Goal: Information Seeking & Learning: Learn about a topic

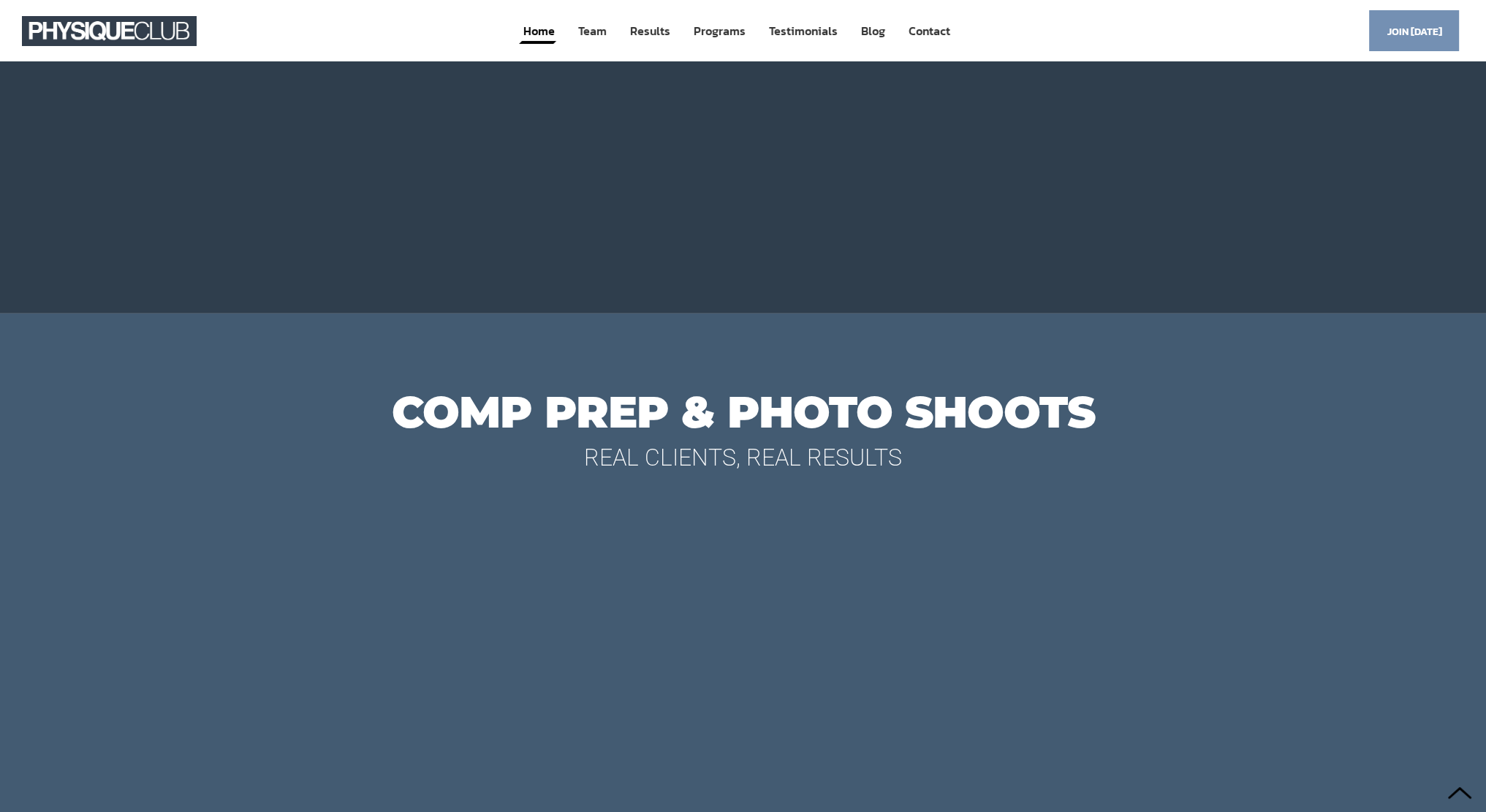
scroll to position [5993, 0]
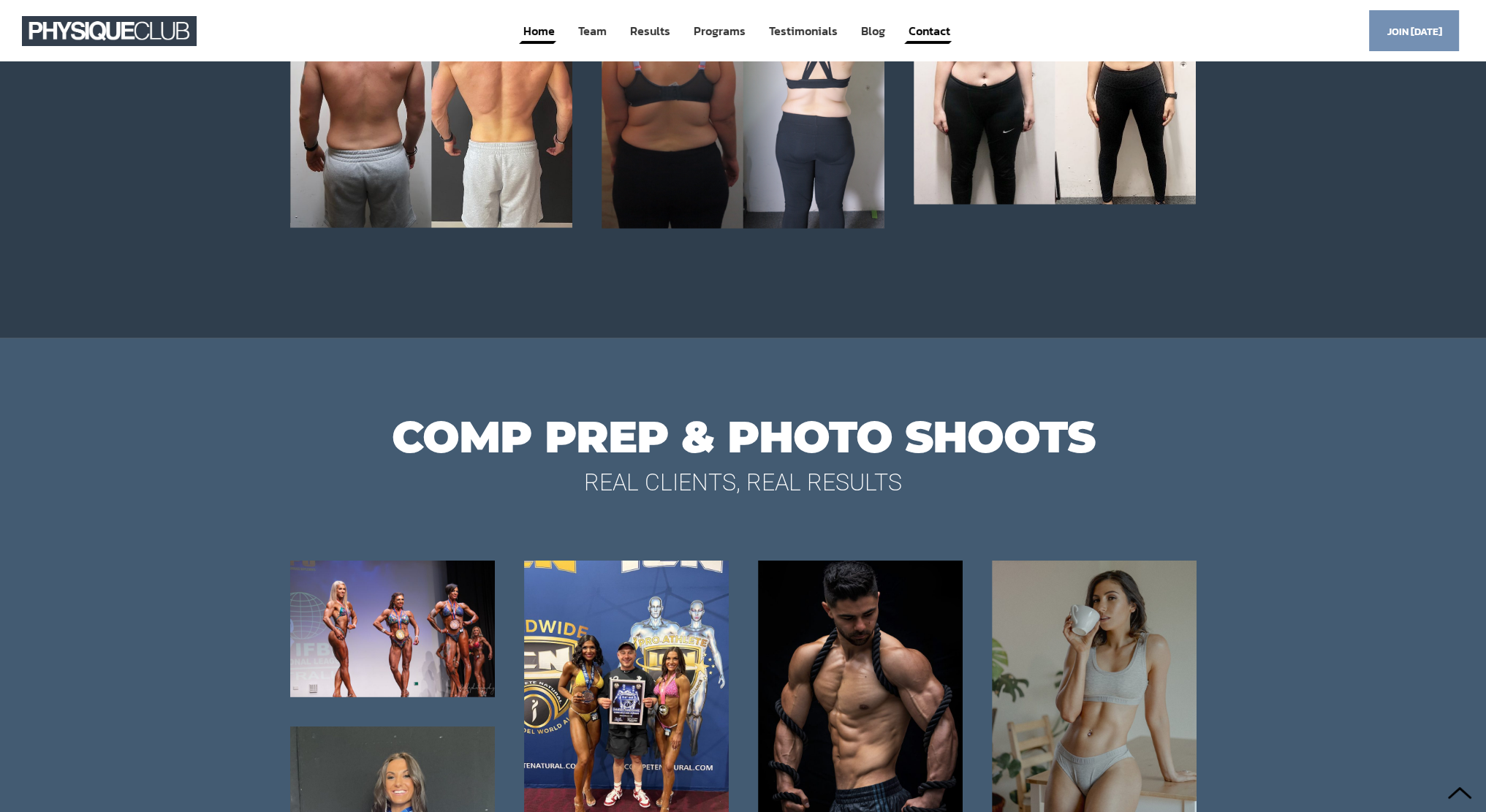
click at [926, 27] on link "Contact" at bounding box center [929, 31] width 44 height 27
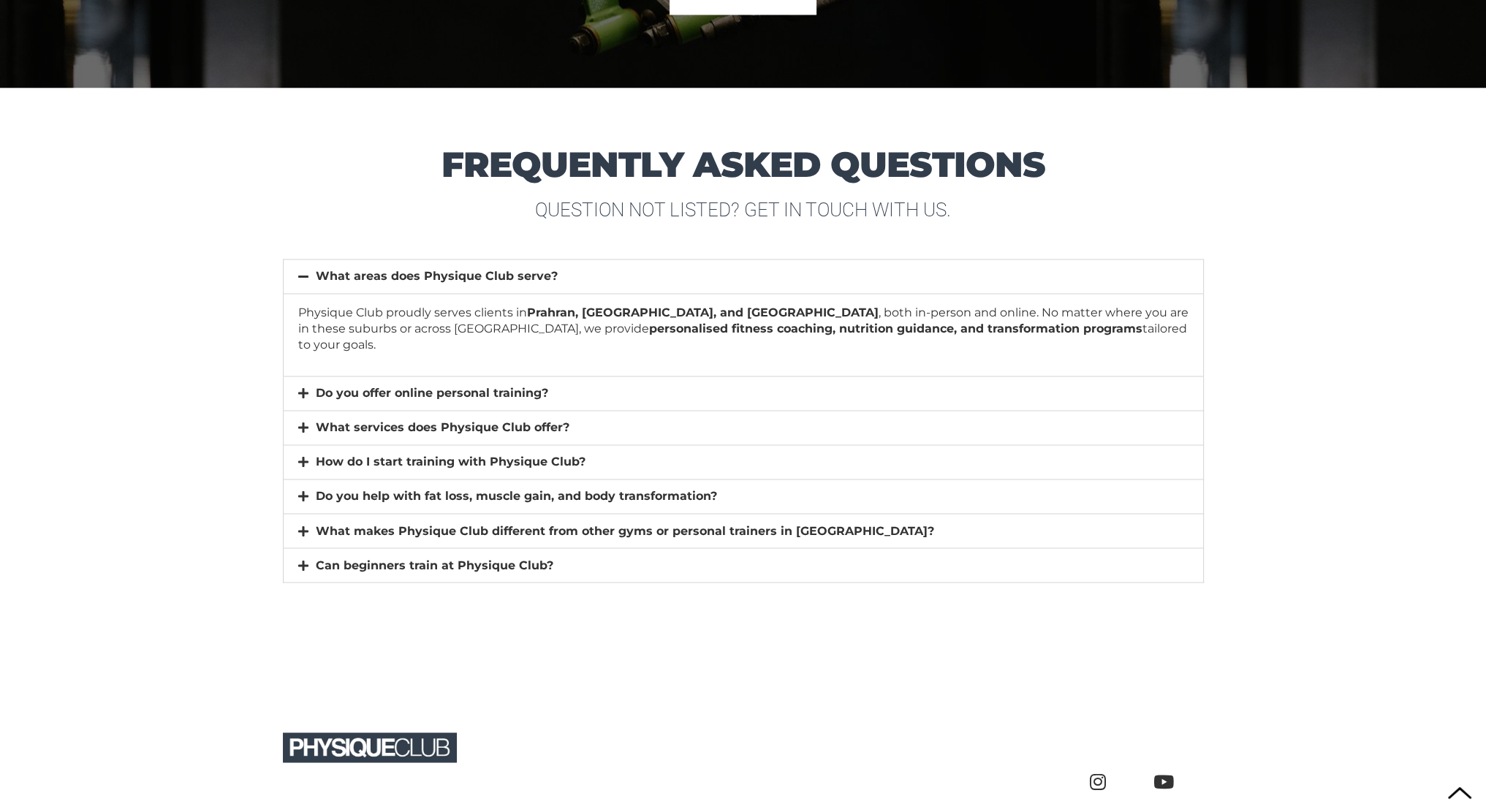
scroll to position [10708, 0]
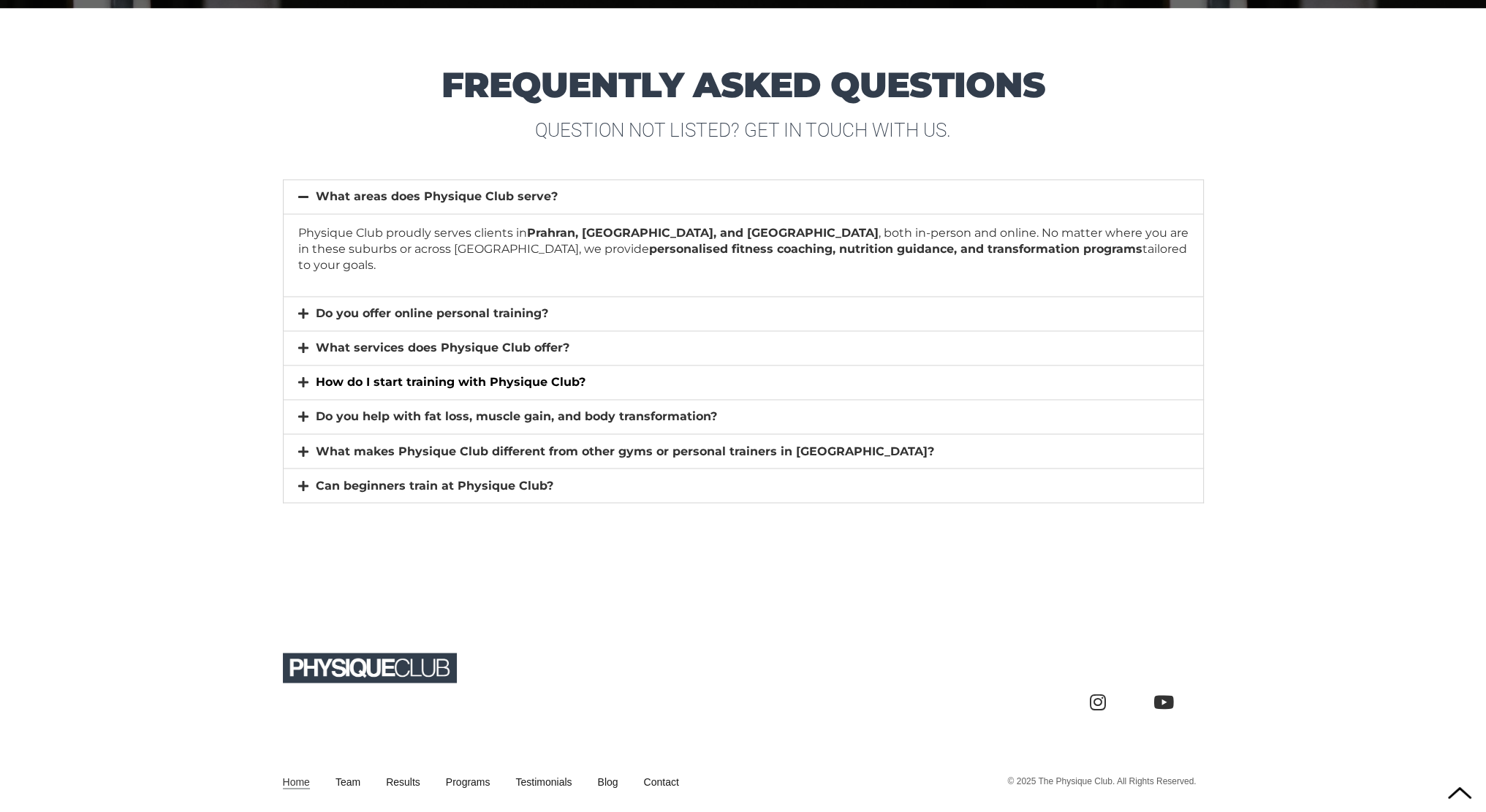
click at [523, 375] on link "How do I start training with Physique Club?" at bounding box center [450, 382] width 269 height 14
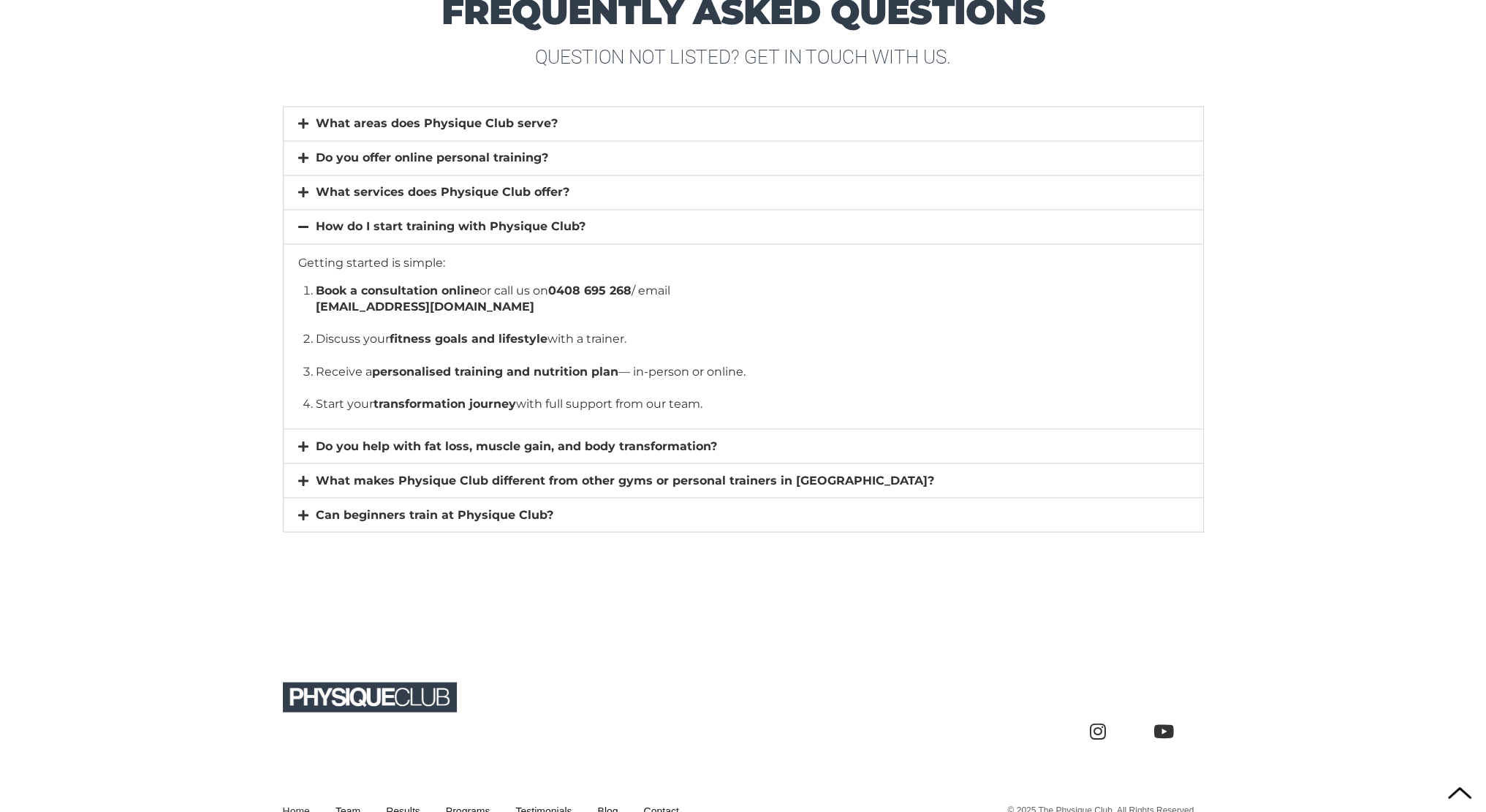
scroll to position [10827, 0]
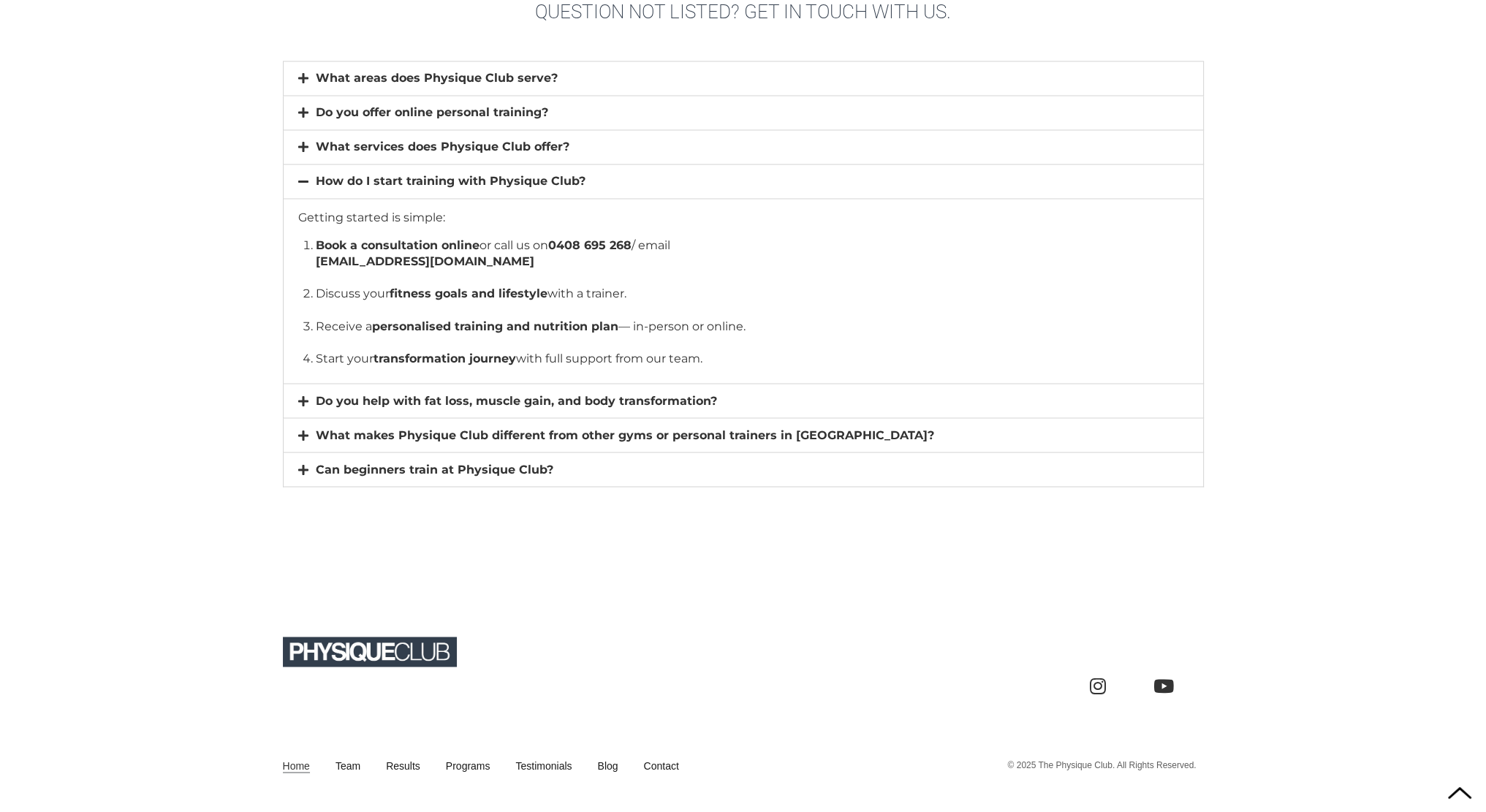
click at [281, 740] on section "Home Team Results Programs Testimonials Blog Contact Home Team Results Programs…" at bounding box center [743, 763] width 1486 height 47
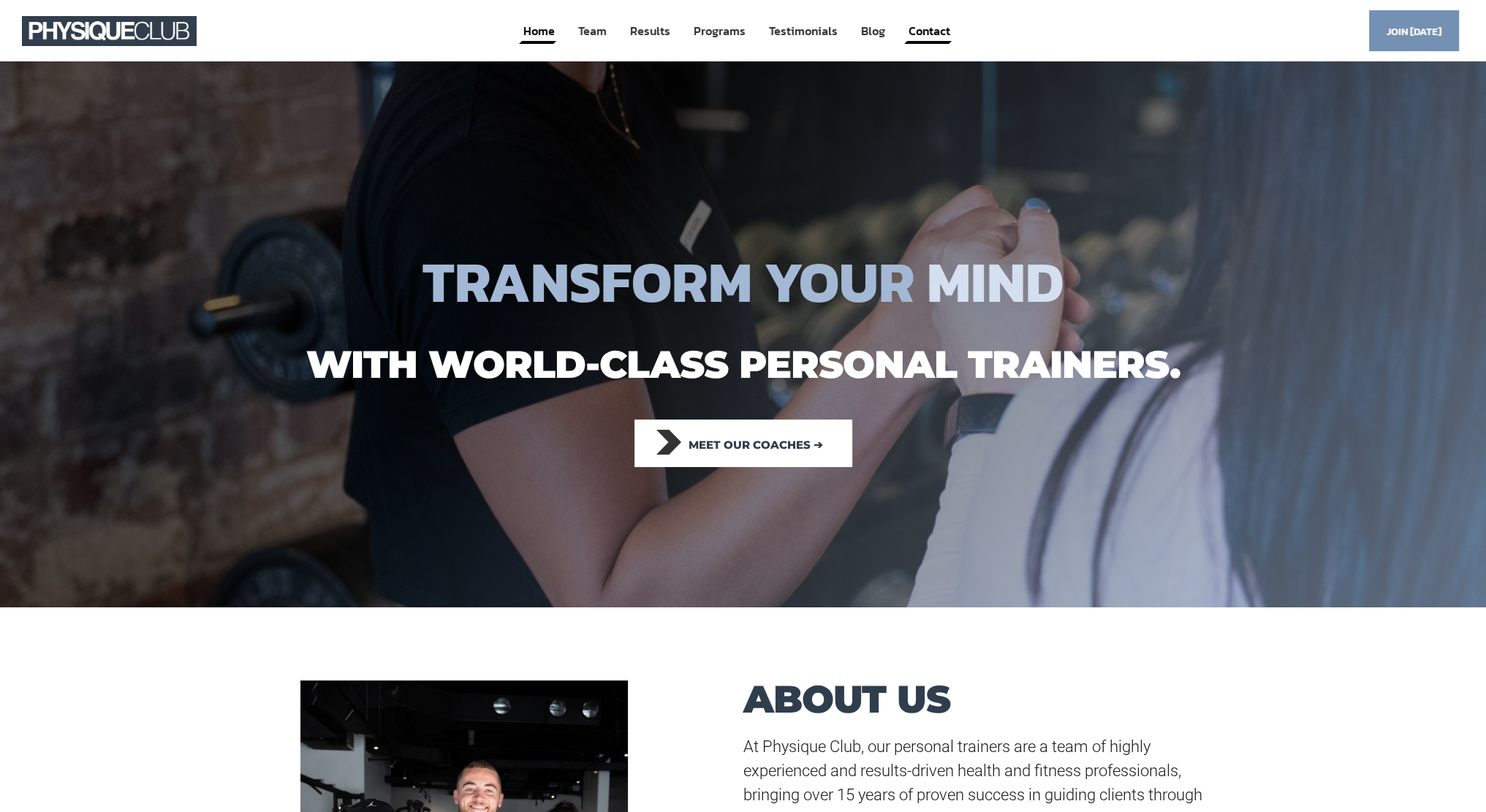
click at [940, 20] on link "Contact" at bounding box center [929, 31] width 44 height 27
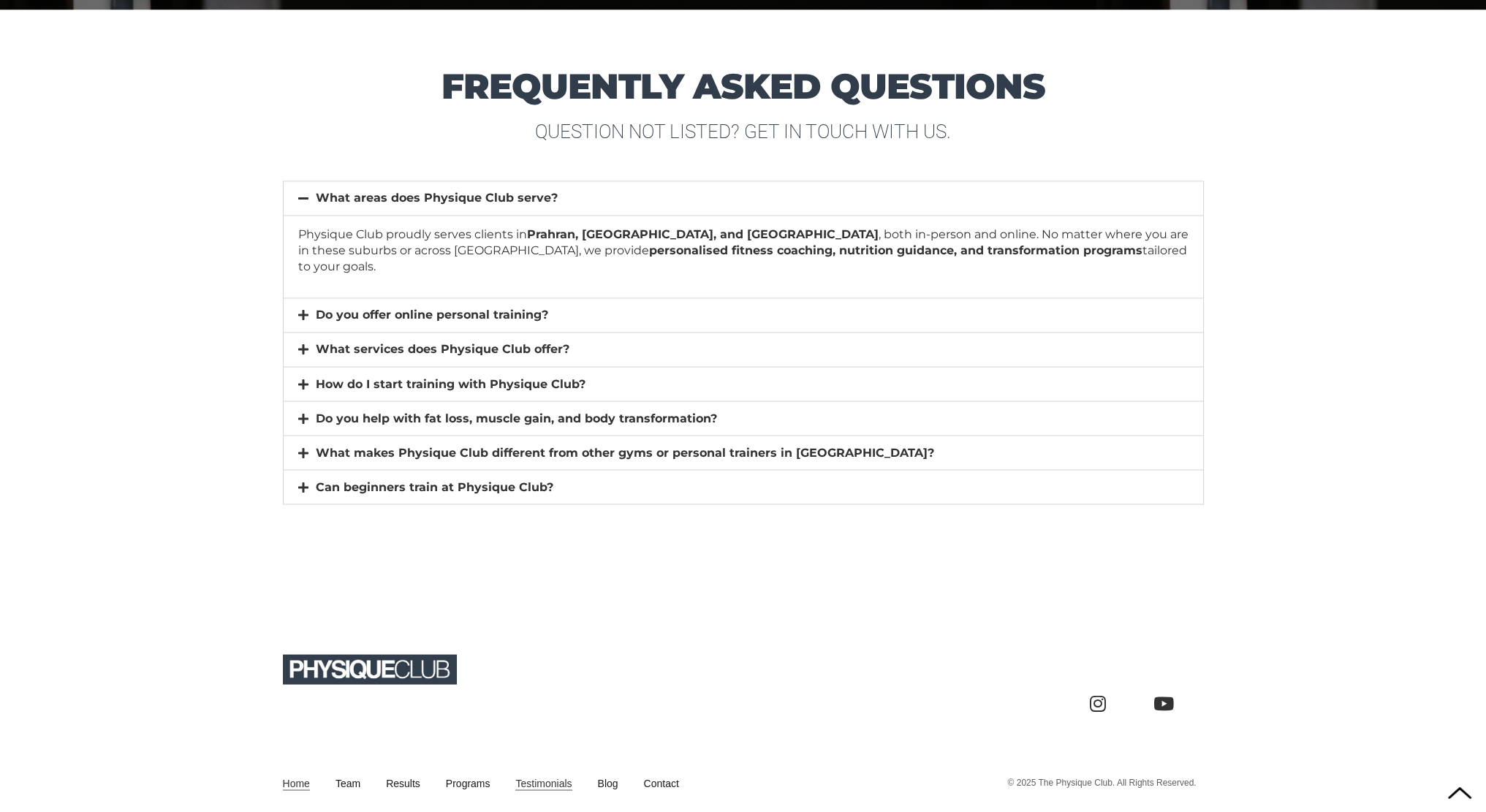
scroll to position [10778, 0]
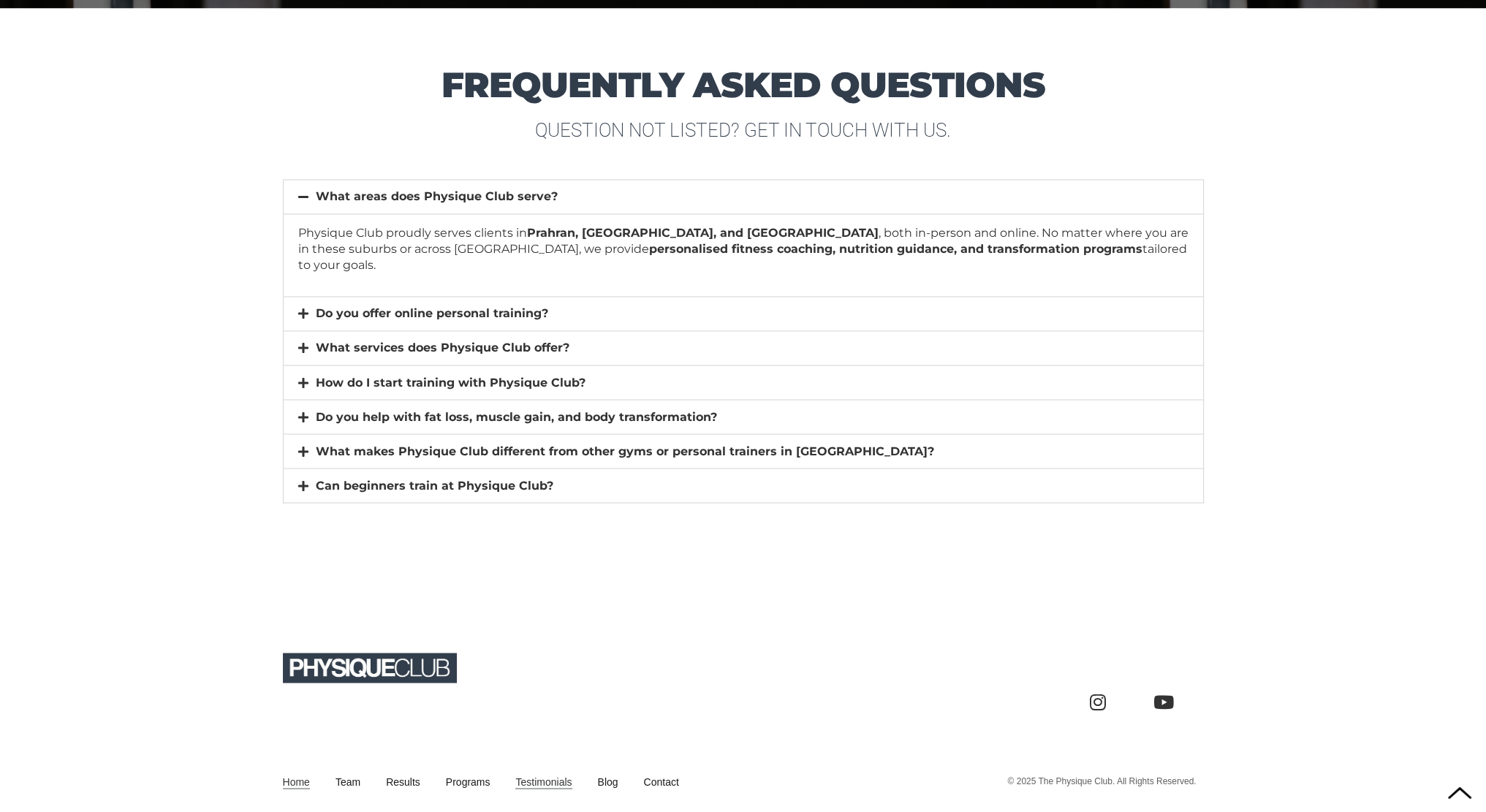
click at [542, 365] on div "How do I start training with Physique Club?" at bounding box center [743, 382] width 919 height 34
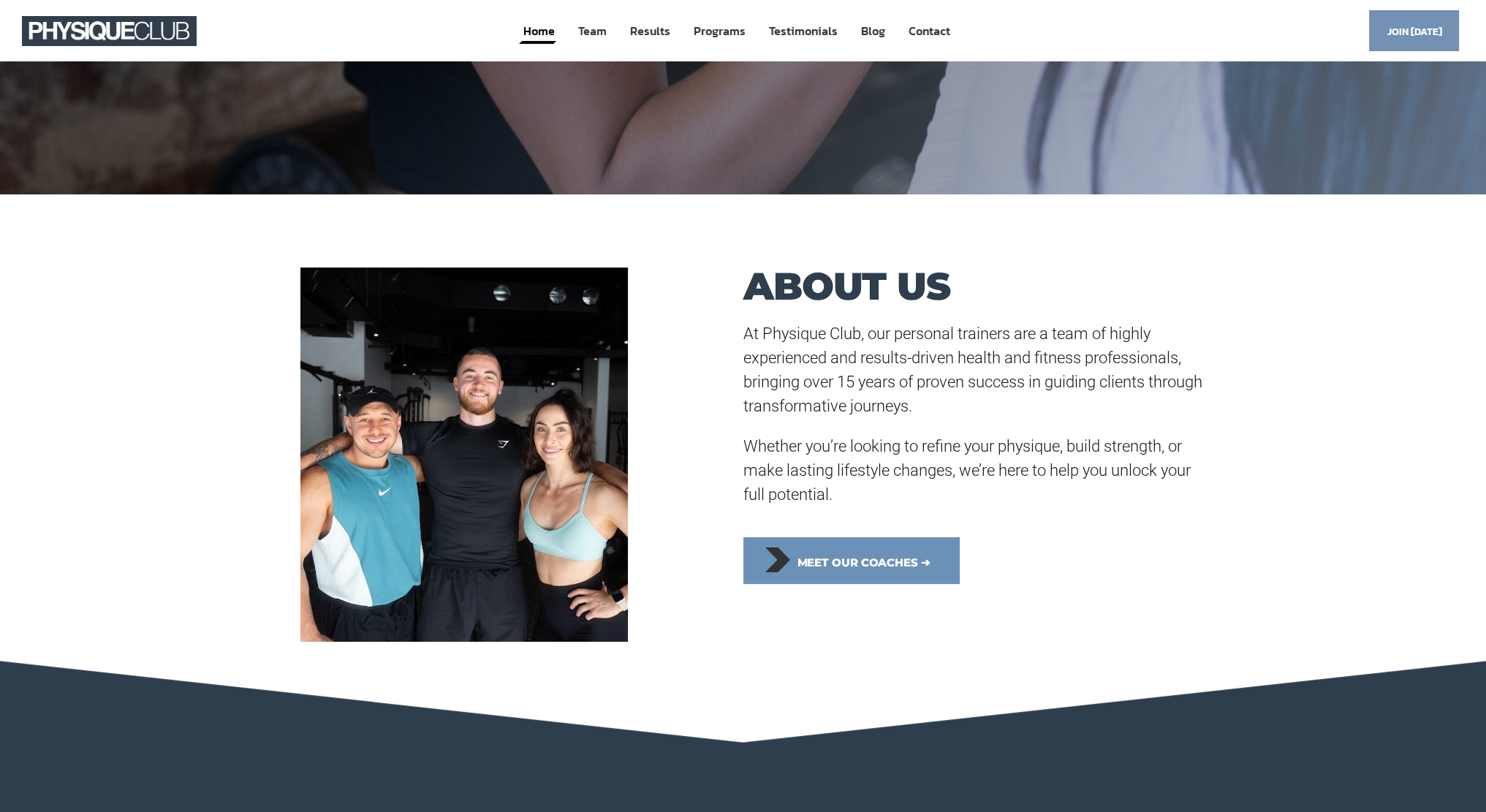
scroll to position [300, 0]
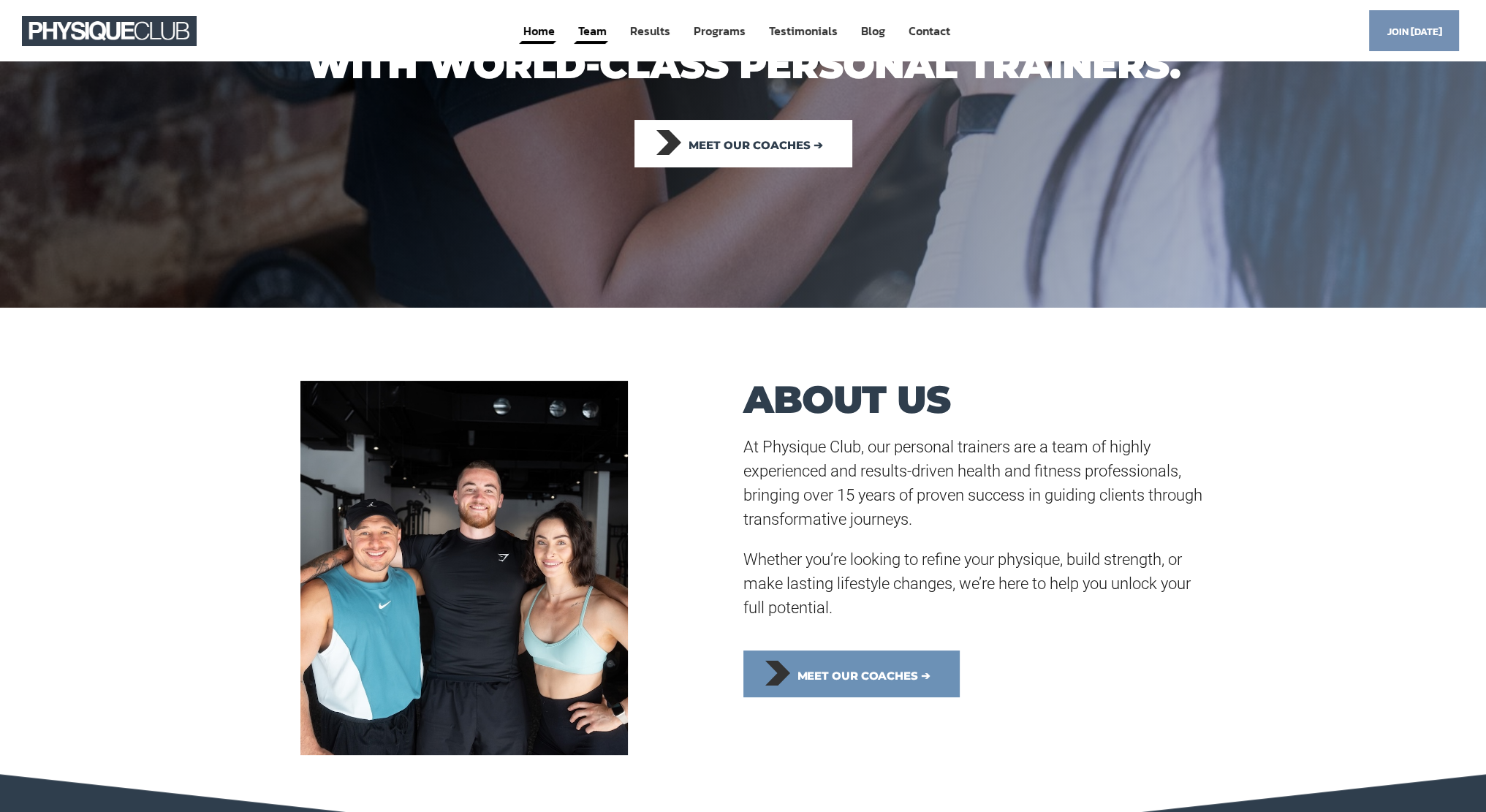
click at [591, 36] on link "Team" at bounding box center [592, 31] width 32 height 27
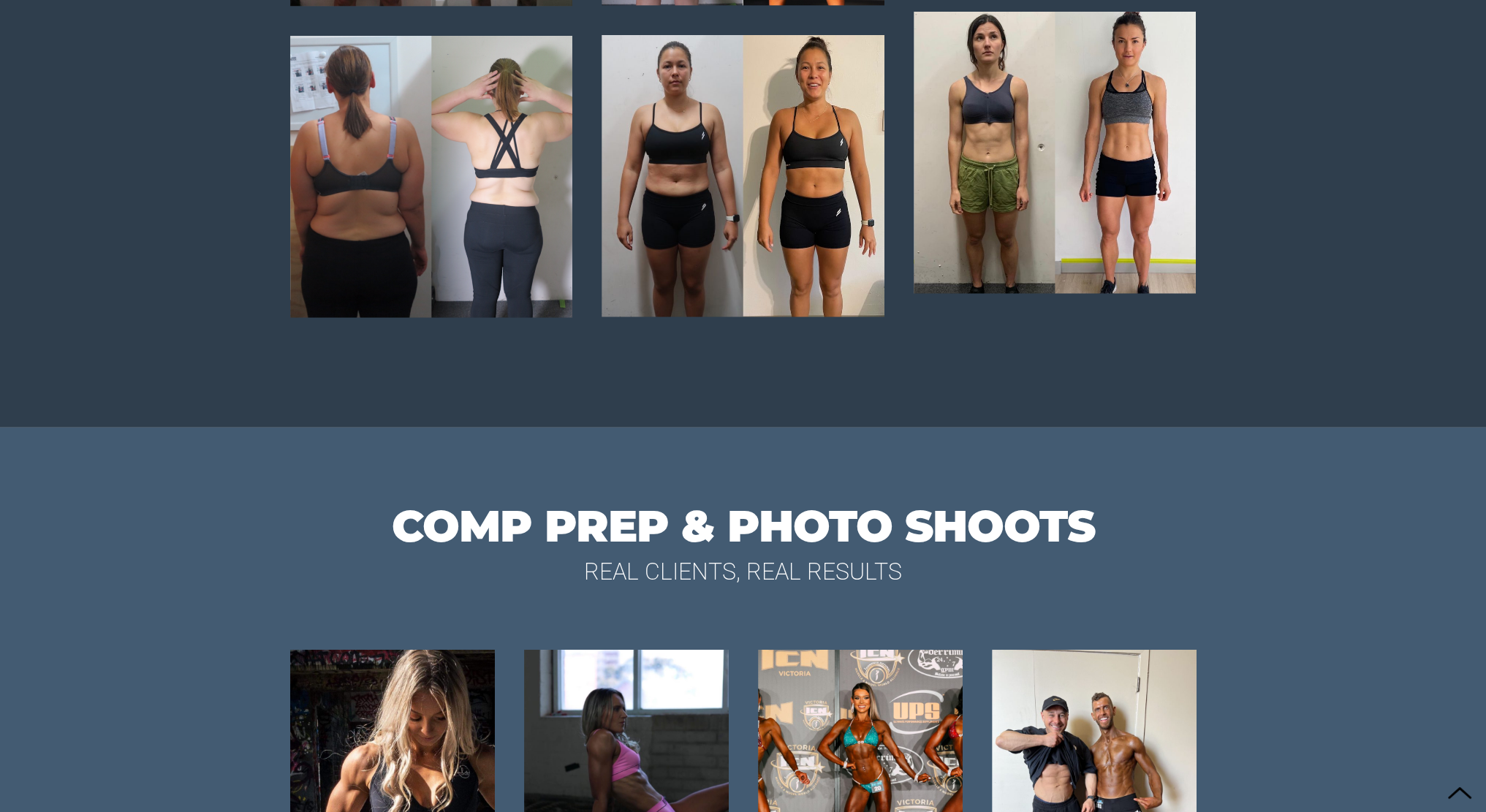
scroll to position [6000, 0]
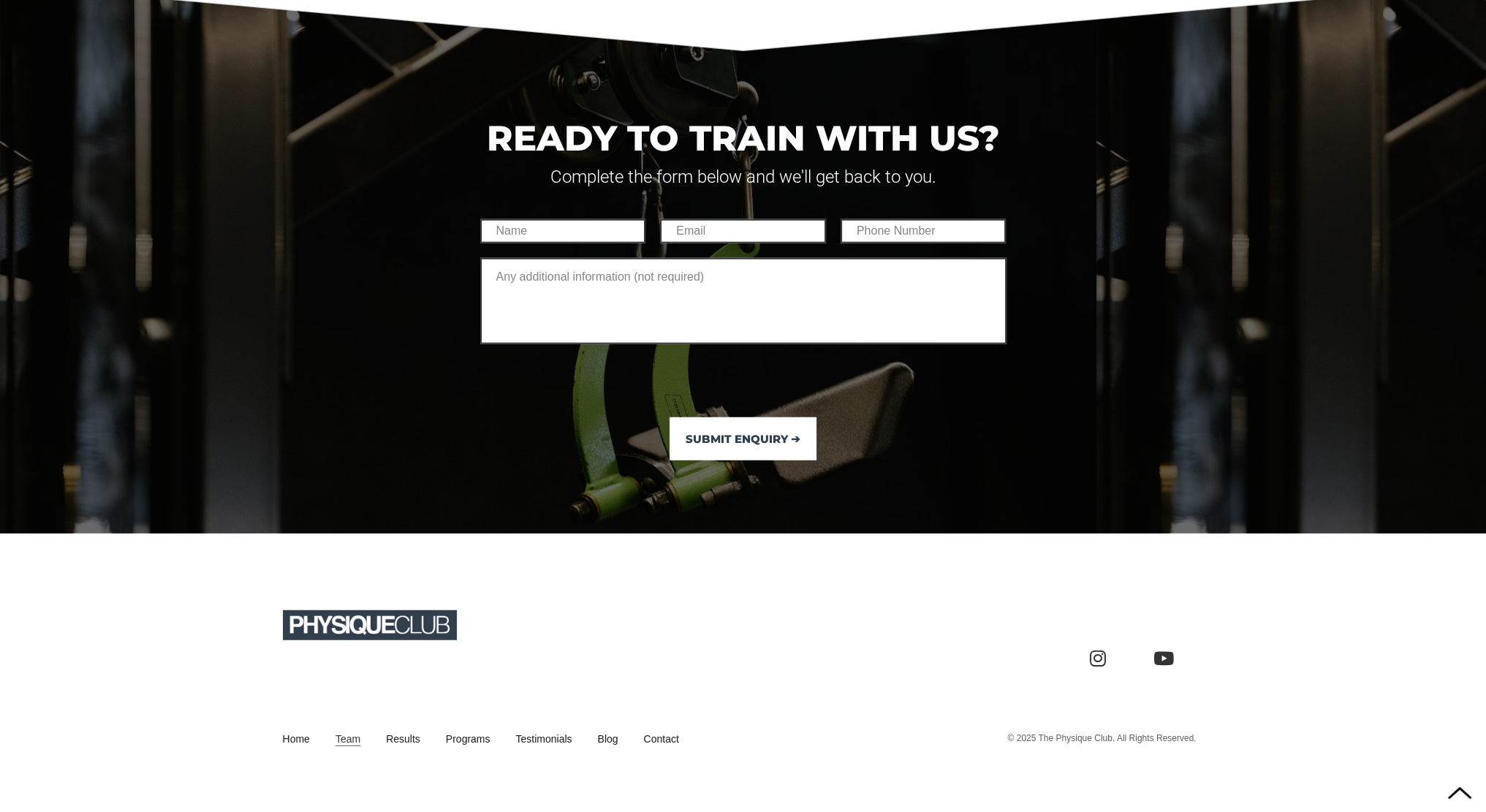
scroll to position [5073, 0]
